Goal: Task Accomplishment & Management: Manage account settings

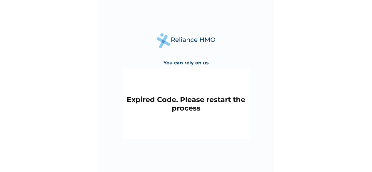
scroll to position [4, 0]
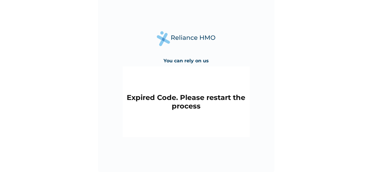
click at [187, 100] on h2 "Expired Code. Please restart the process" at bounding box center [185, 101] width 121 height 17
click at [193, 36] on img at bounding box center [186, 38] width 59 height 15
click at [201, 101] on h2 "Expired Code. Please restart the process" at bounding box center [185, 101] width 121 height 17
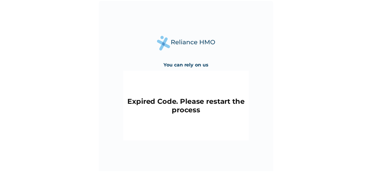
scroll to position [4, 0]
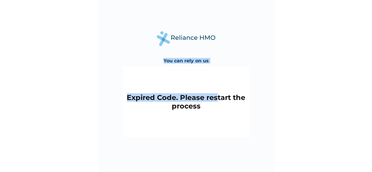
drag, startPoint x: 162, startPoint y: 58, endPoint x: 218, endPoint y: 62, distance: 56.2
click at [218, 62] on div "You can rely on us Expired Code. Please restart the process" at bounding box center [186, 84] width 176 height 176
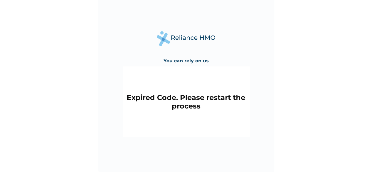
click at [224, 92] on div "Expired Code. Please restart the process" at bounding box center [186, 101] width 127 height 71
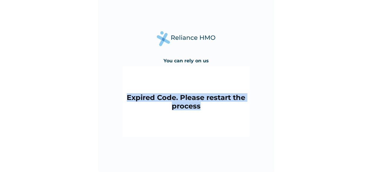
drag, startPoint x: 128, startPoint y: 98, endPoint x: 247, endPoint y: 112, distance: 120.8
click at [247, 112] on div "Expired Code. Please restart the process" at bounding box center [186, 101] width 127 height 71
